Goal: Task Accomplishment & Management: Complete application form

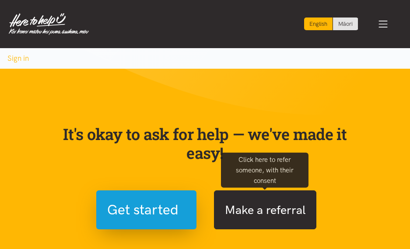
click at [247, 211] on button "Make a referral" at bounding box center [265, 209] width 102 height 39
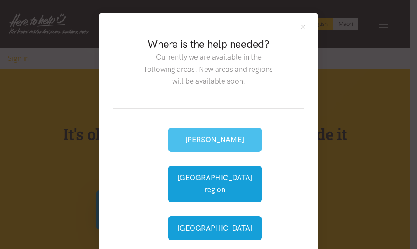
click at [225, 140] on button "[PERSON_NAME]" at bounding box center [214, 140] width 93 height 24
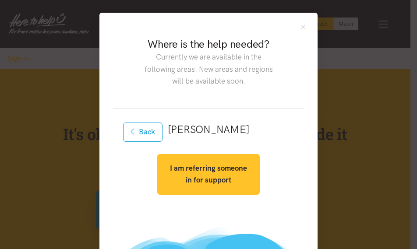
click at [213, 167] on strong "I am referring someone in for support" at bounding box center [208, 174] width 77 height 21
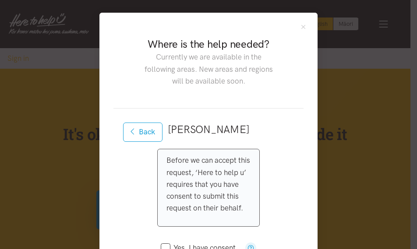
click at [196, 212] on p "Before we can accept this request, ‘Here to help u’ requires that you have cons…" at bounding box center [208, 185] width 84 height 60
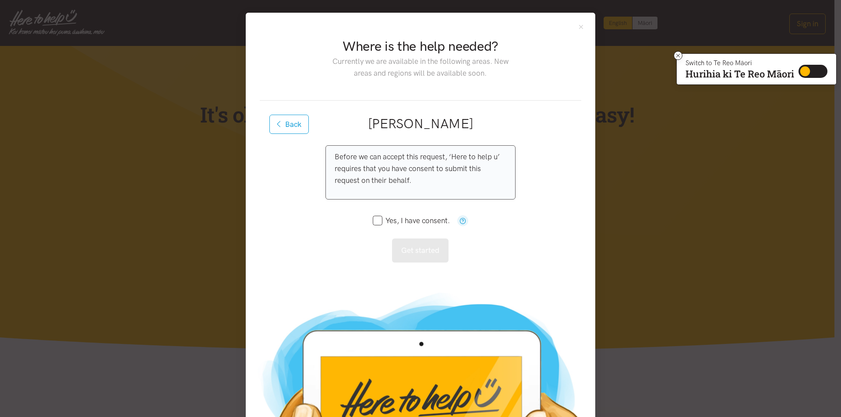
click at [377, 217] on input "Yes, I have consent." at bounding box center [411, 220] width 77 height 7
checkbox input "true"
click at [410, 248] on button "Get started" at bounding box center [420, 251] width 56 height 24
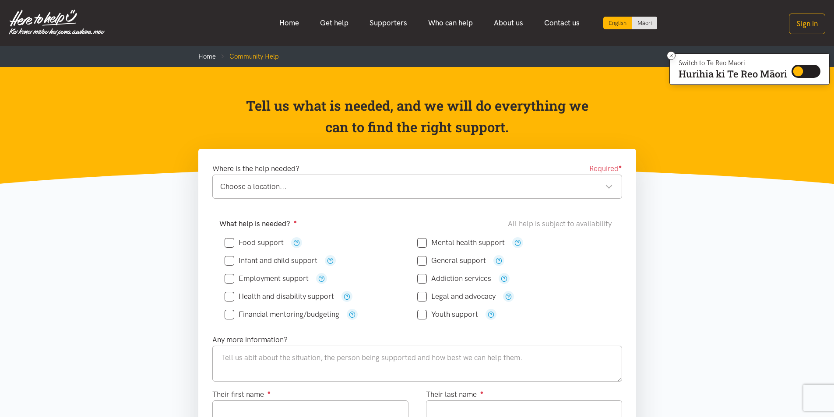
click at [226, 240] on input "Food support" at bounding box center [254, 242] width 59 height 7
checkbox input "true"
click at [233, 356] on textarea at bounding box center [417, 364] width 410 height 36
click at [246, 353] on textarea at bounding box center [417, 364] width 410 height 36
click at [227, 409] on input "Their first name ●" at bounding box center [310, 413] width 196 height 24
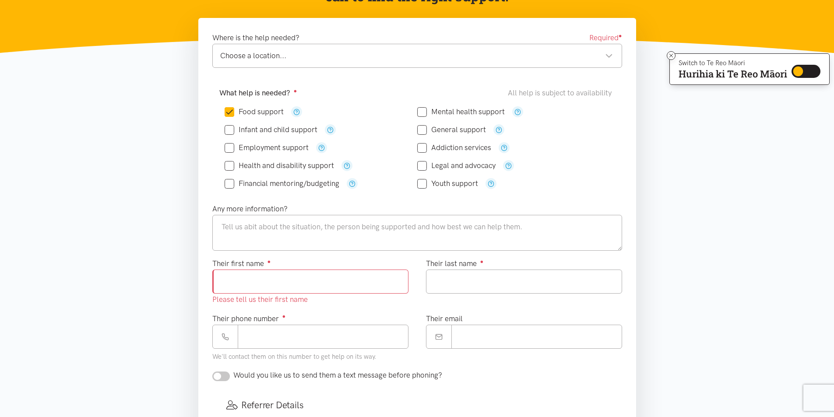
scroll to position [150, 0]
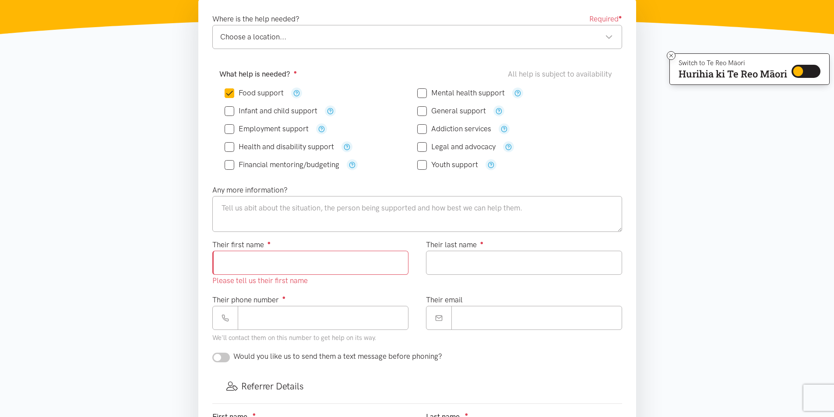
click at [272, 261] on input "Their first name ●" at bounding box center [310, 263] width 196 height 24
click at [236, 260] on input "******" at bounding box center [310, 263] width 196 height 24
type input "*******"
click at [482, 261] on input "Their last name ●" at bounding box center [524, 263] width 196 height 24
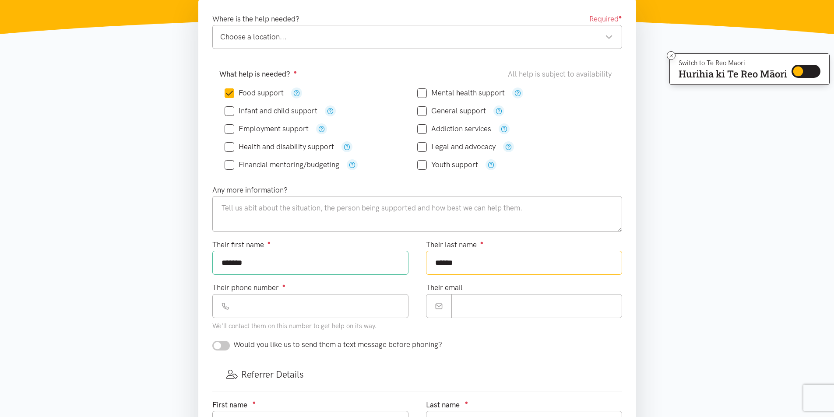
type input "******"
click at [270, 312] on input "Their phone number ●" at bounding box center [323, 306] width 171 height 24
type input "**********"
click at [480, 308] on input "Their email" at bounding box center [536, 306] width 171 height 24
type input "*******"
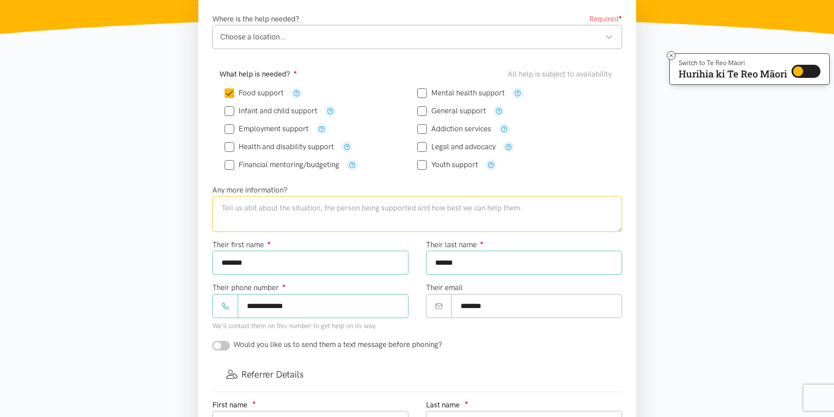
click at [370, 211] on textarea at bounding box center [417, 214] width 410 height 36
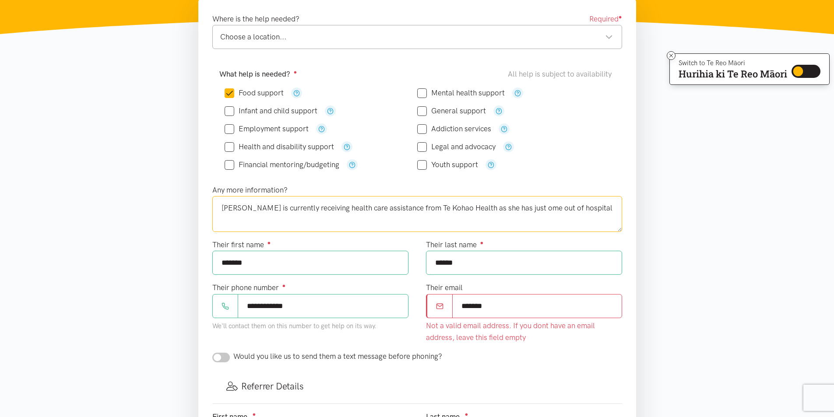
type textarea "[PERSON_NAME] is currently receiving health care assistance from Te Kohao Healt…"
click at [495, 308] on input "*******" at bounding box center [537, 306] width 170 height 24
type input "*"
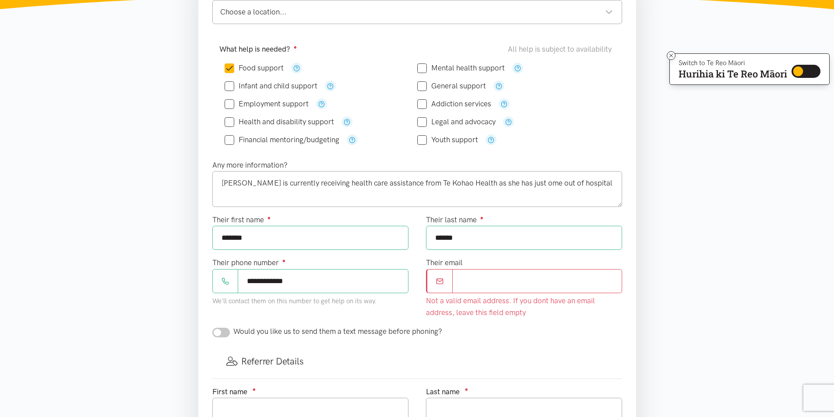
scroll to position [177, 0]
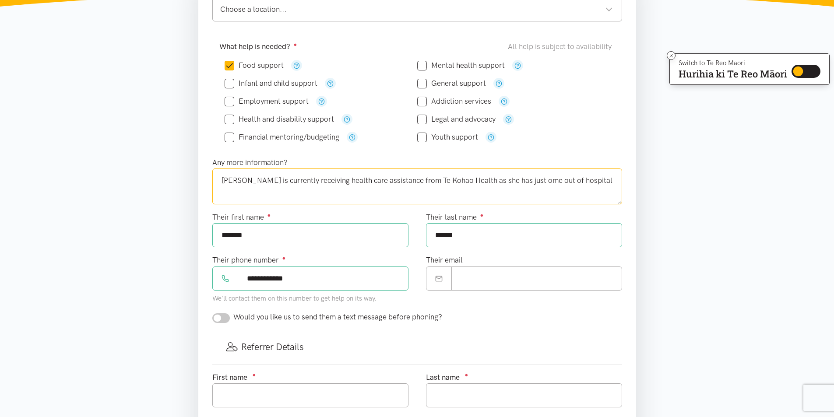
click at [514, 183] on textarea "[PERSON_NAME] is currently receiving health care assistance from Te Kohao Healt…" at bounding box center [417, 187] width 410 height 36
click at [589, 180] on textarea "[PERSON_NAME] is currently receiving health care assistance from Te Kohao Healt…" at bounding box center [417, 187] width 410 height 36
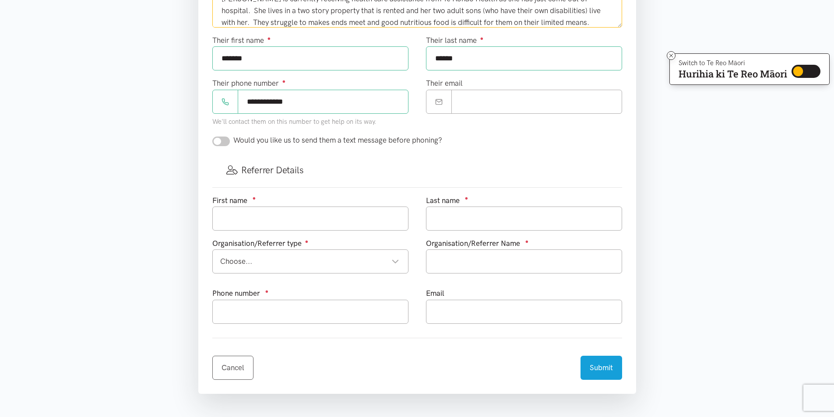
scroll to position [373, 0]
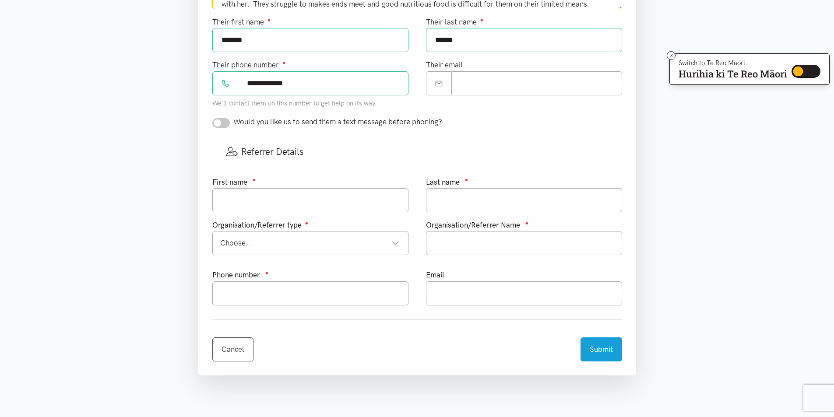
type textarea "[PERSON_NAME] is currently receiving health care assistance from Te Kohao Healt…"
click at [333, 201] on input "text" at bounding box center [310, 200] width 196 height 24
type input "[PERSON_NAME]"
type input "0272889474"
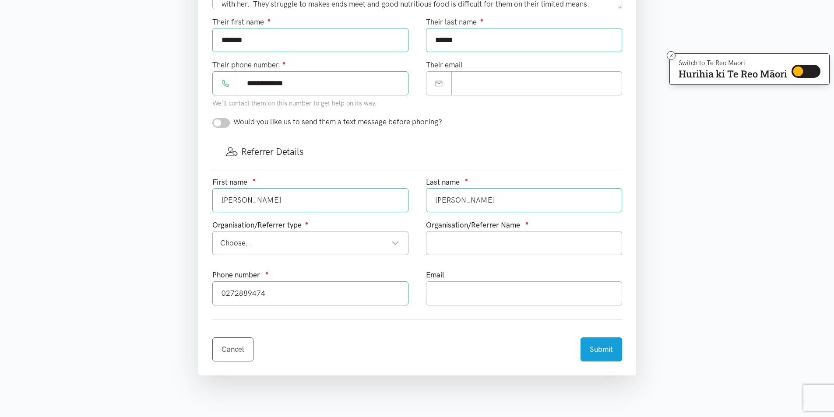
click at [286, 247] on div "Choose..." at bounding box center [309, 243] width 179 height 12
click at [394, 242] on div "Health provider" at bounding box center [309, 243] width 179 height 12
click at [465, 244] on input "text" at bounding box center [524, 243] width 196 height 24
type input "Te Kohao Health"
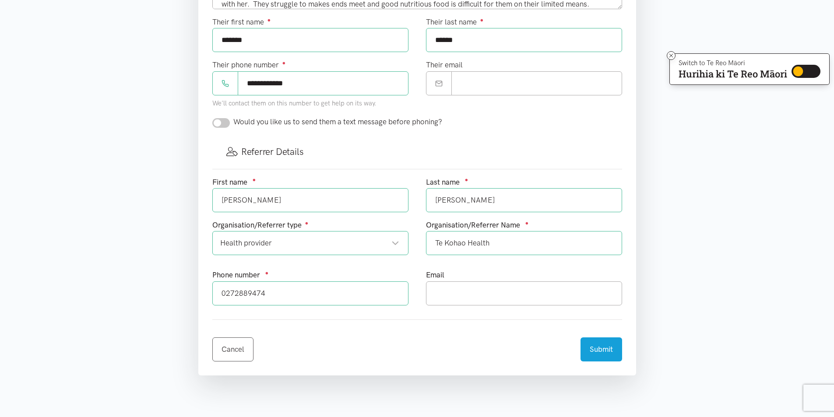
drag, startPoint x: 268, startPoint y: 295, endPoint x: 213, endPoint y: 295, distance: 54.7
click at [213, 295] on input "0272889474" at bounding box center [310, 294] width 196 height 24
type input "021 961 160"
click at [469, 291] on input "text" at bounding box center [524, 294] width 196 height 24
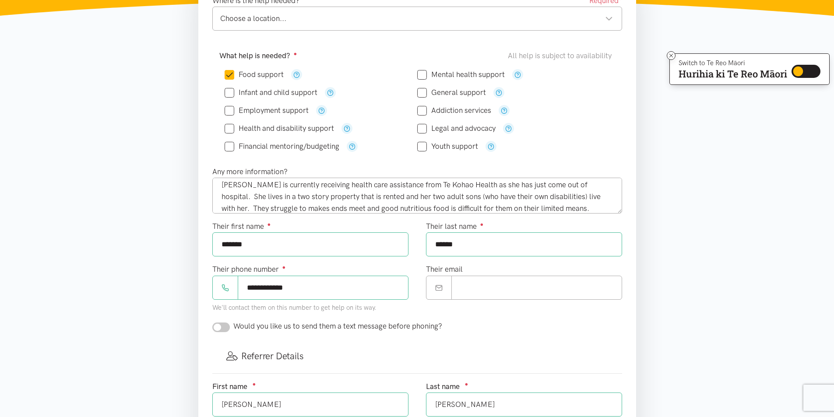
scroll to position [130, 0]
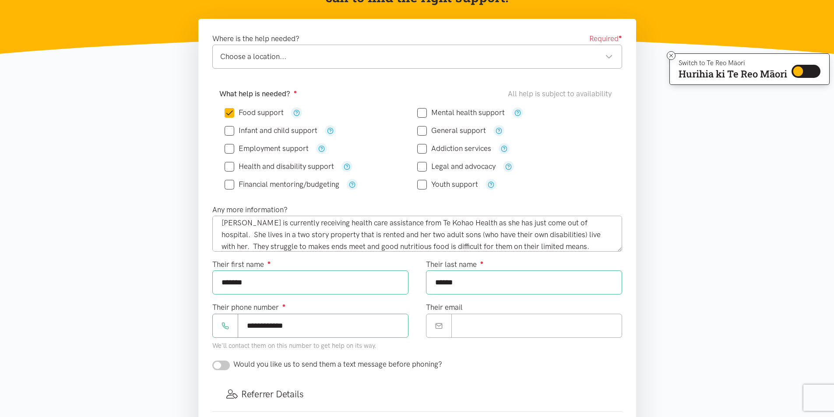
type input "[EMAIL_ADDRESS][DOMAIN_NAME]"
click at [587, 221] on textarea "[PERSON_NAME] is currently receiving health care assistance from Te Kohao Healt…" at bounding box center [417, 234] width 410 height 36
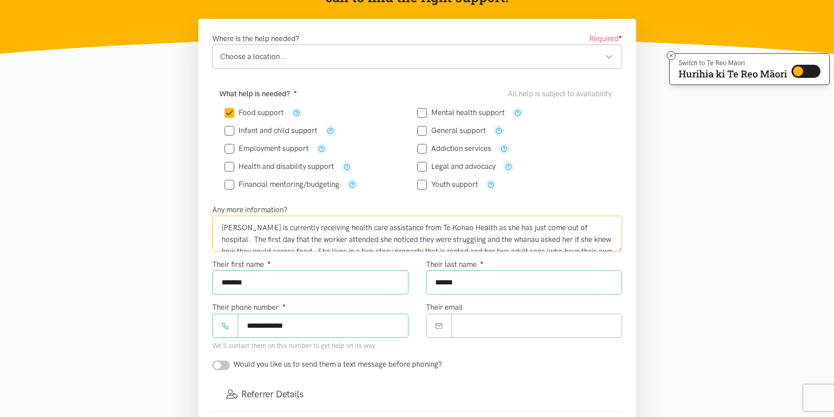
drag, startPoint x: 287, startPoint y: 247, endPoint x: 298, endPoint y: 243, distance: 11.8
click at [298, 243] on textarea "[PERSON_NAME] is currently receiving health care assistance from Te Kohao Healt…" at bounding box center [417, 234] width 410 height 36
click at [298, 250] on textarea "[PERSON_NAME] is currently receiving health care assistance from Te Kohao Healt…" at bounding box center [417, 234] width 410 height 36
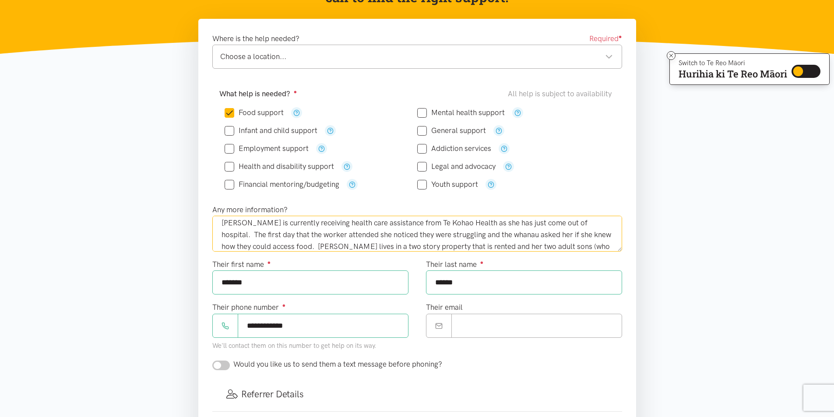
click at [281, 247] on textarea "[PERSON_NAME] is currently receiving health care assistance from Te Kohao Healt…" at bounding box center [417, 234] width 410 height 36
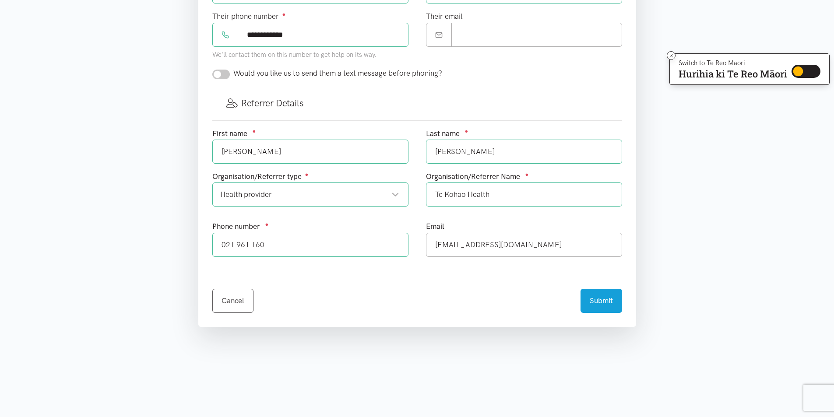
scroll to position [423, 0]
type textarea "[PERSON_NAME] is currently receiving health care assistance from Te Kohao Healt…"
click at [620, 299] on button "Submit" at bounding box center [602, 298] width 42 height 24
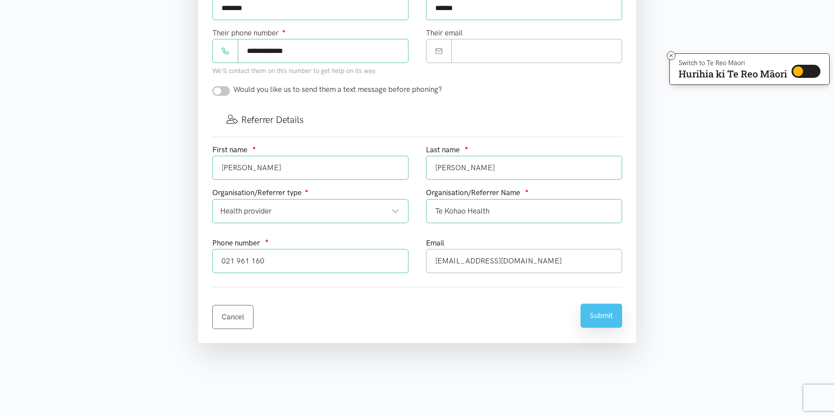
click at [611, 320] on button "Submit" at bounding box center [602, 316] width 42 height 24
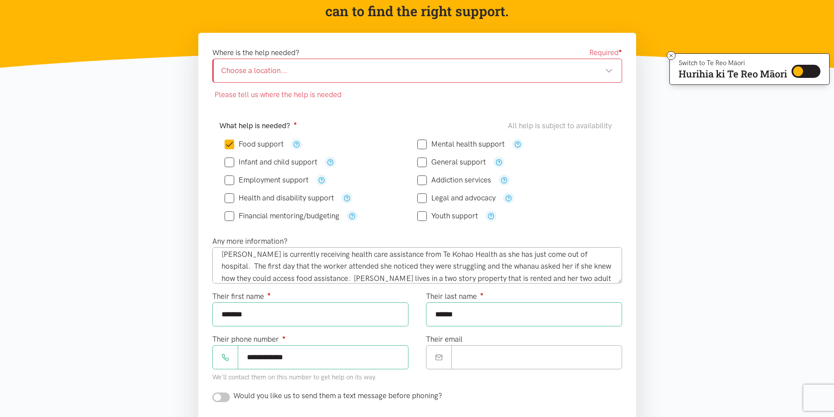
scroll to position [107, 0]
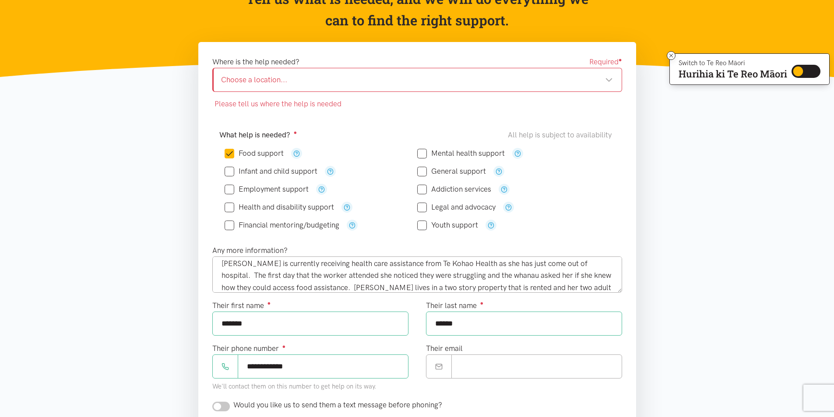
click at [259, 81] on div "Choose a location..." at bounding box center [417, 80] width 392 height 12
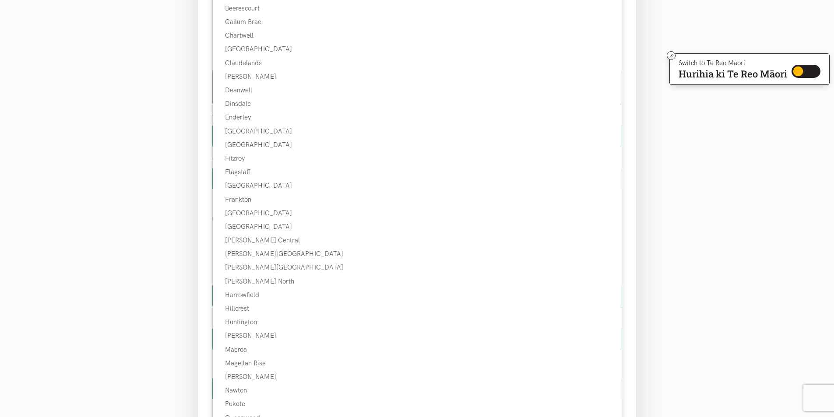
scroll to position [297, 0]
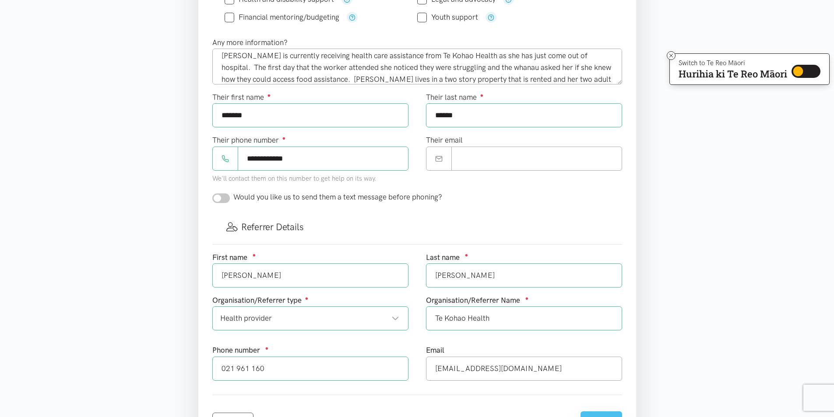
click at [618, 415] on button "Submit" at bounding box center [602, 424] width 42 height 24
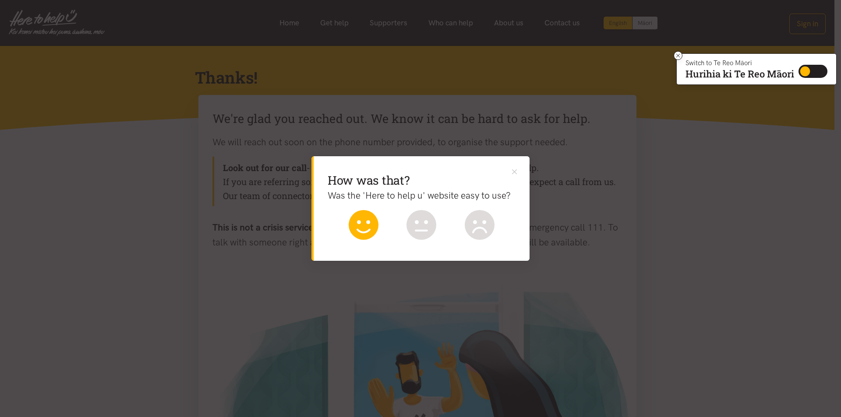
click at [370, 231] on icon at bounding box center [364, 225] width 30 height 30
